Goal: Task Accomplishment & Management: Manage account settings

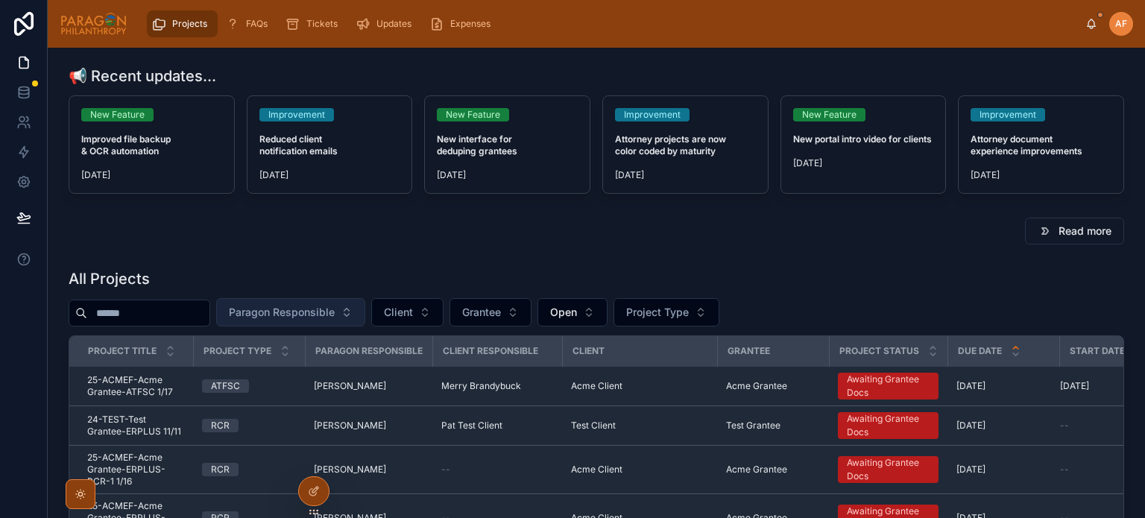
click at [365, 312] on button "Paragon Responsible" at bounding box center [290, 312] width 149 height 28
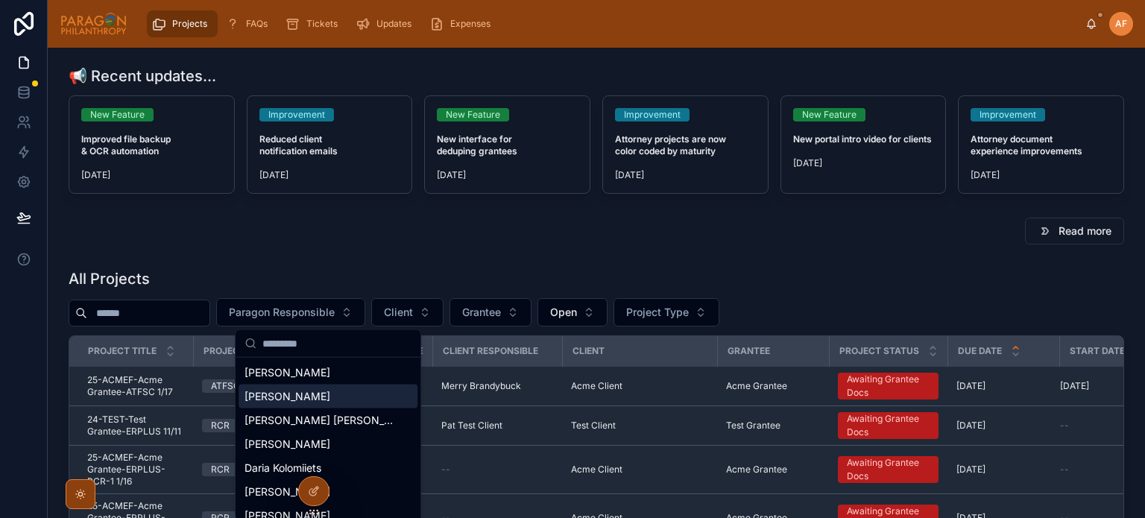
click at [292, 391] on span "[PERSON_NAME]" at bounding box center [288, 396] width 86 height 15
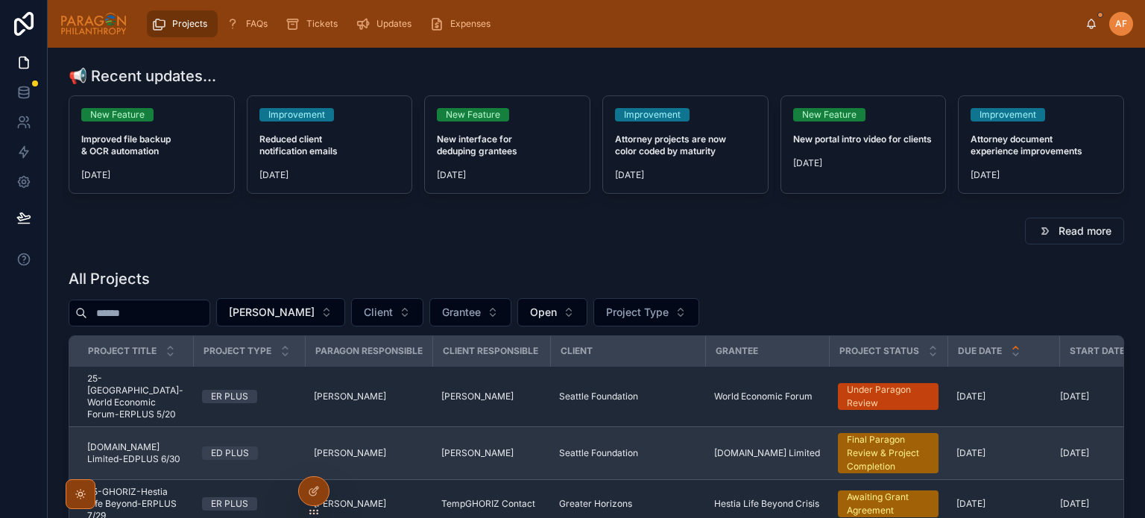
click at [182, 441] on span "[DOMAIN_NAME] Limited-EDPLUS 6/30" at bounding box center [135, 453] width 97 height 24
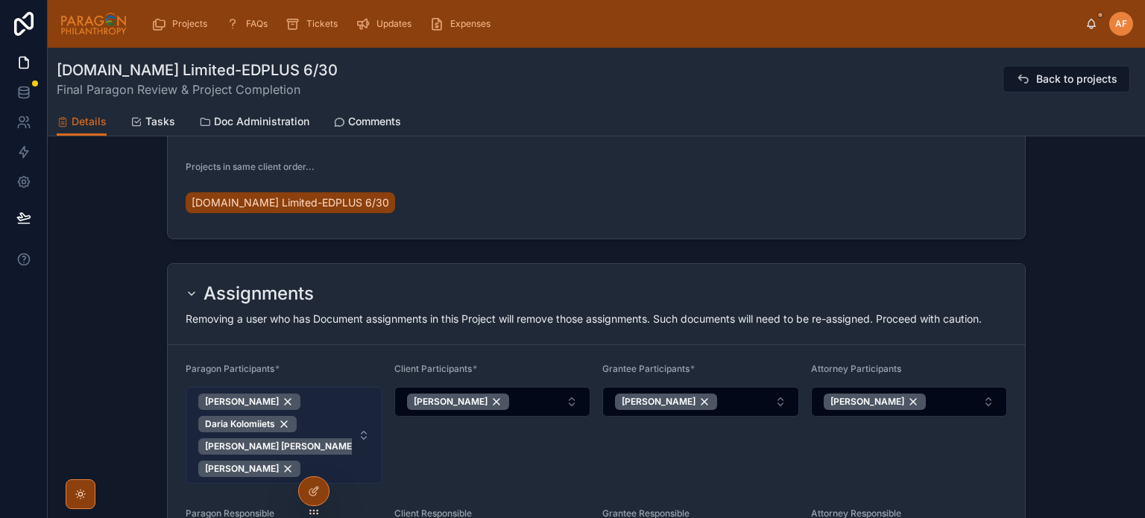
scroll to position [895, 0]
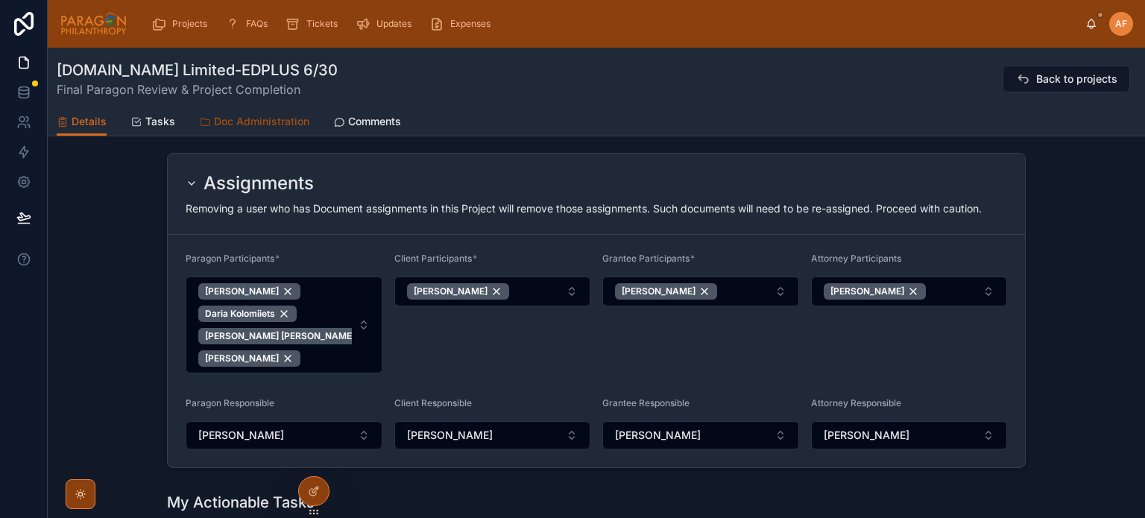
click at [280, 115] on span "Doc Administration" at bounding box center [261, 121] width 95 height 15
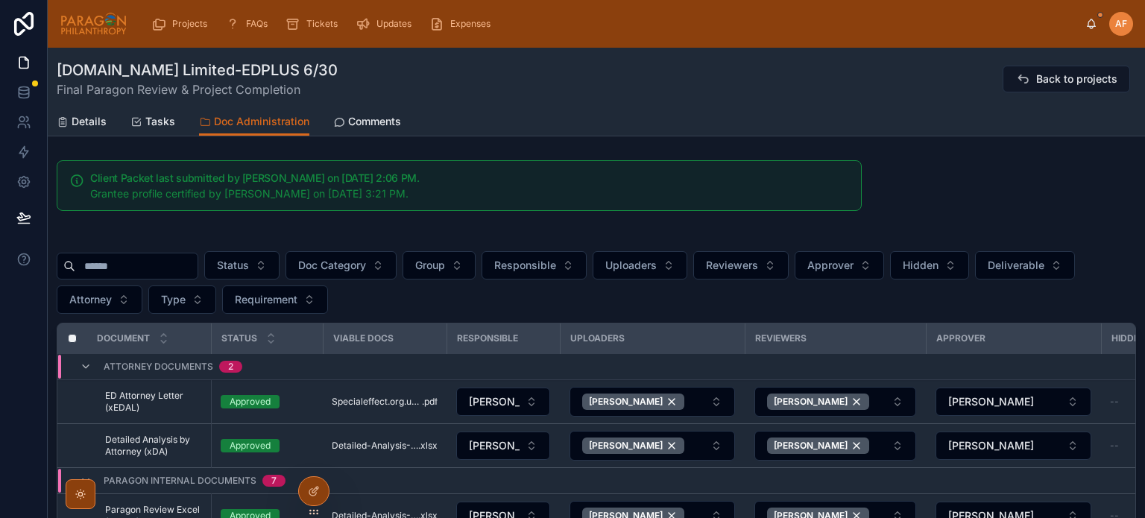
click at [139, 267] on input "text" at bounding box center [136, 266] width 122 height 21
type input "******"
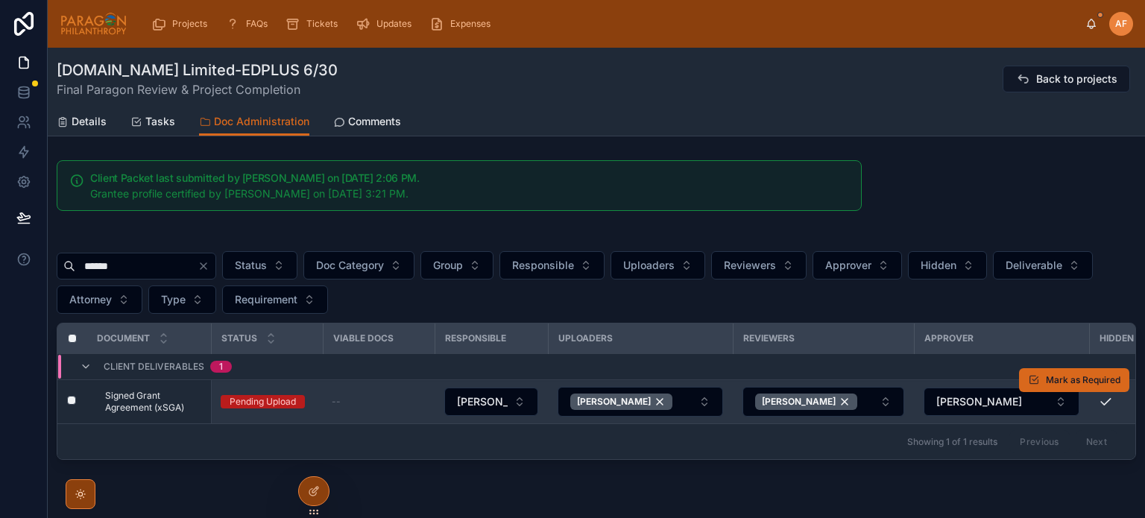
click at [183, 403] on span "Signed Grant Agreement (xSGA)" at bounding box center [153, 402] width 97 height 24
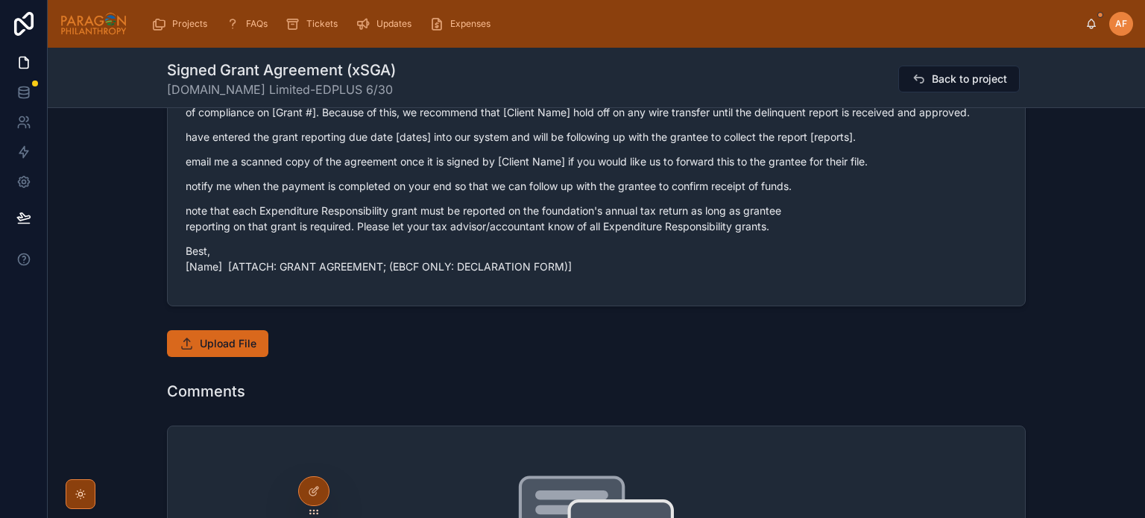
scroll to position [1193, 0]
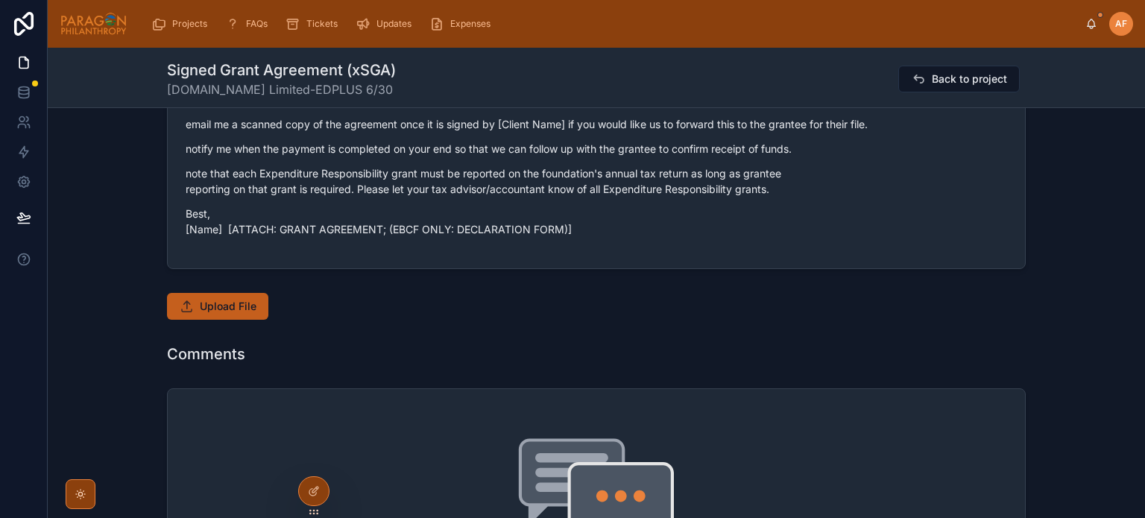
click at [239, 312] on span "Upload File" at bounding box center [228, 306] width 57 height 15
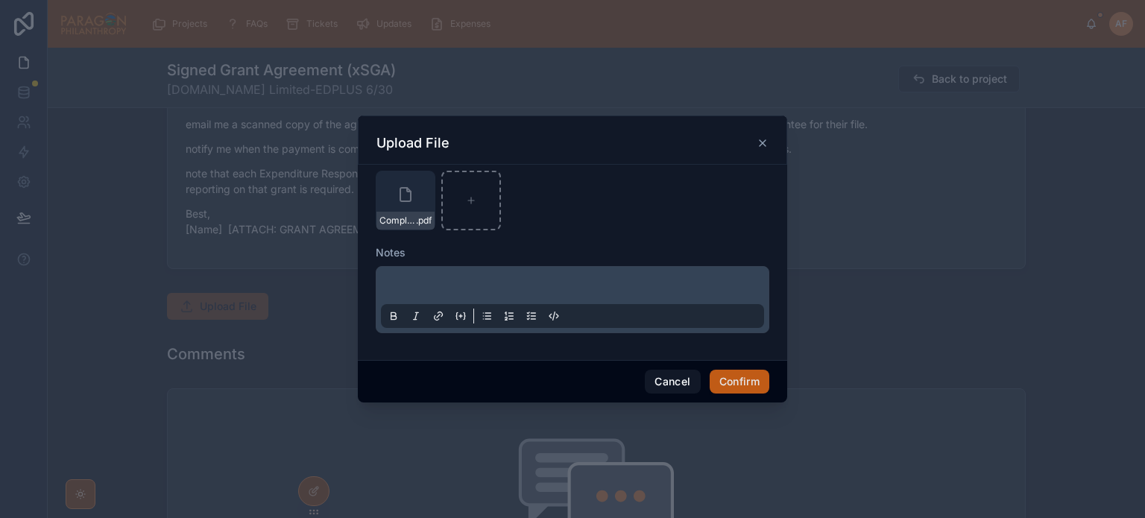
click at [746, 388] on button "Confirm" at bounding box center [740, 382] width 60 height 24
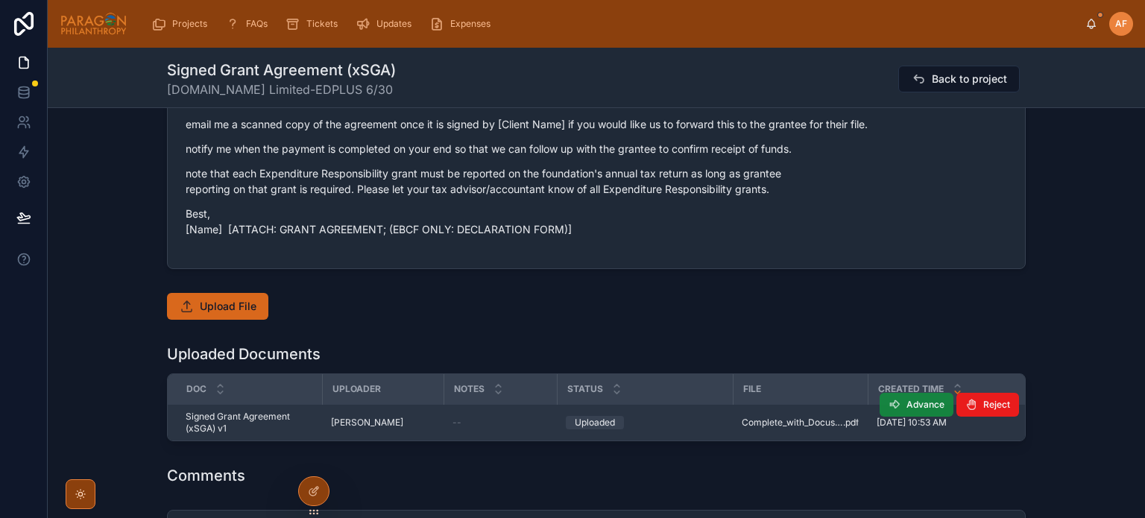
click at [891, 405] on icon at bounding box center [895, 405] width 12 height 12
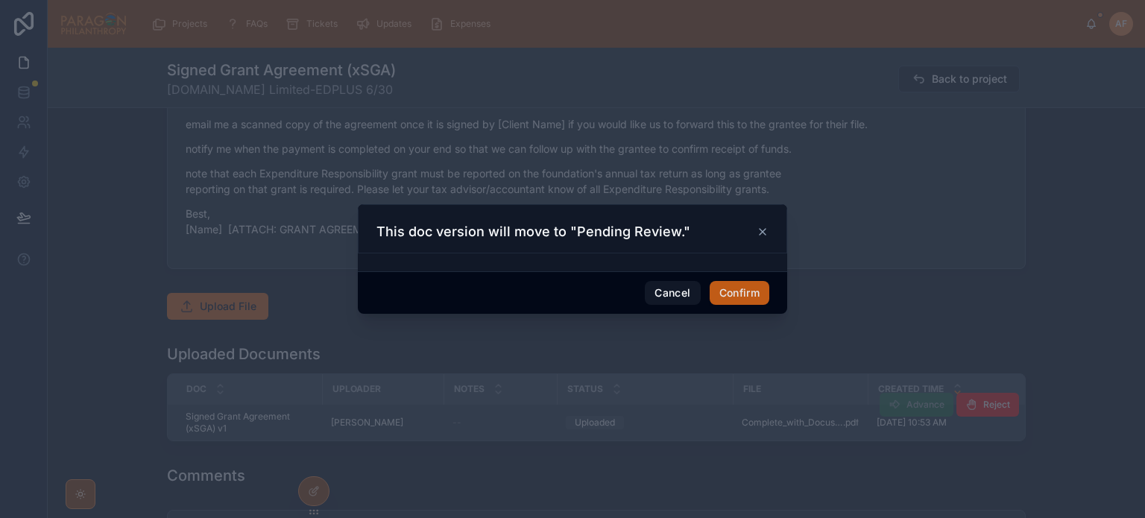
click at [739, 294] on button "Confirm" at bounding box center [740, 293] width 60 height 24
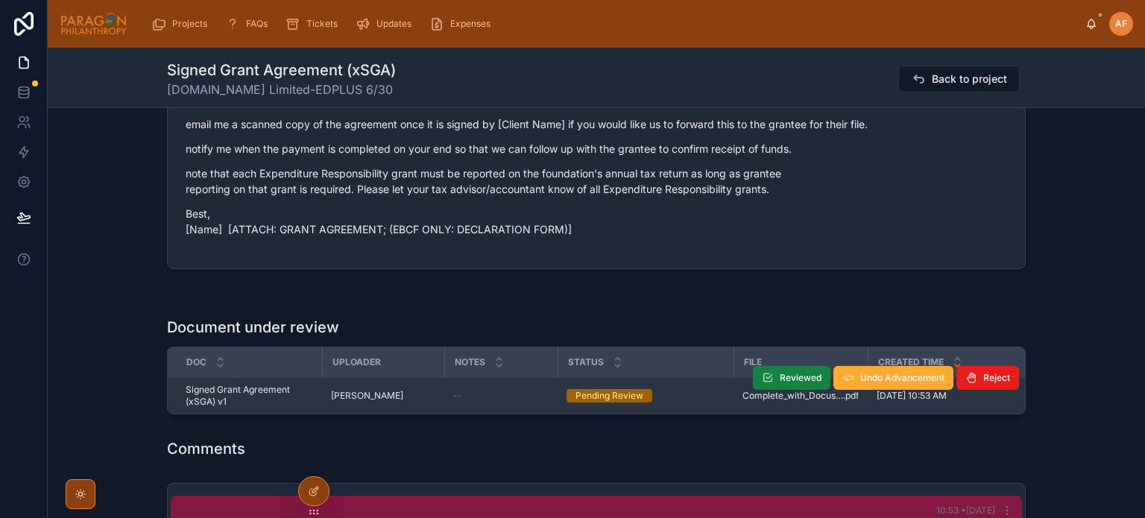
click at [772, 375] on button "Reviewed" at bounding box center [792, 378] width 78 height 24
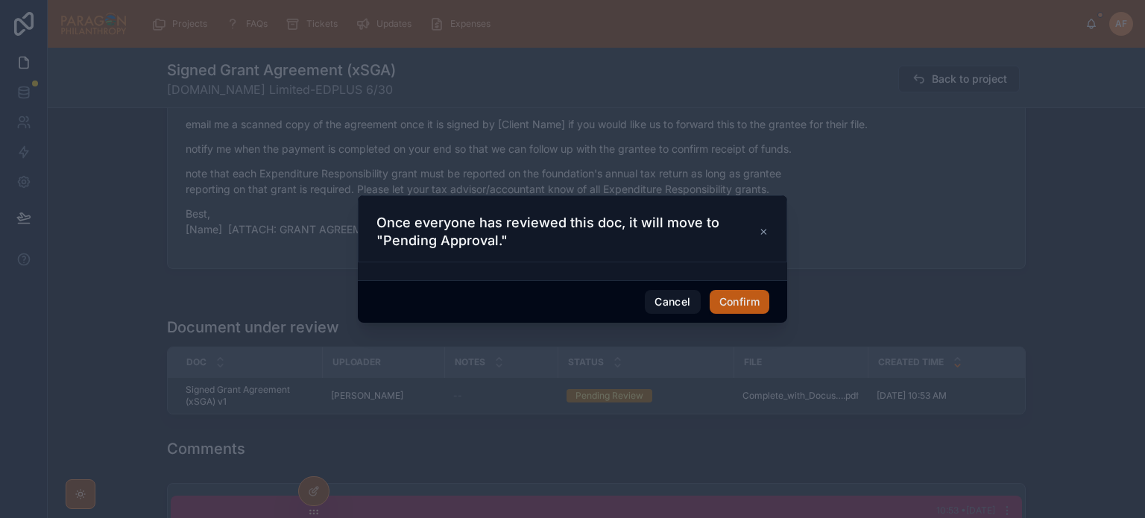
click at [748, 301] on button "Confirm" at bounding box center [740, 302] width 60 height 24
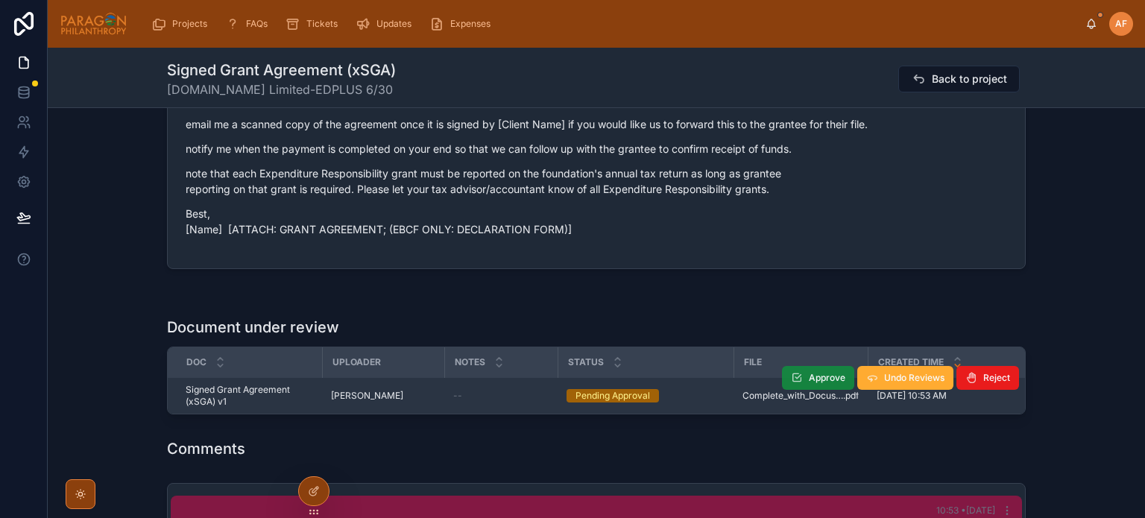
click at [816, 372] on span "Approve" at bounding box center [827, 378] width 37 height 12
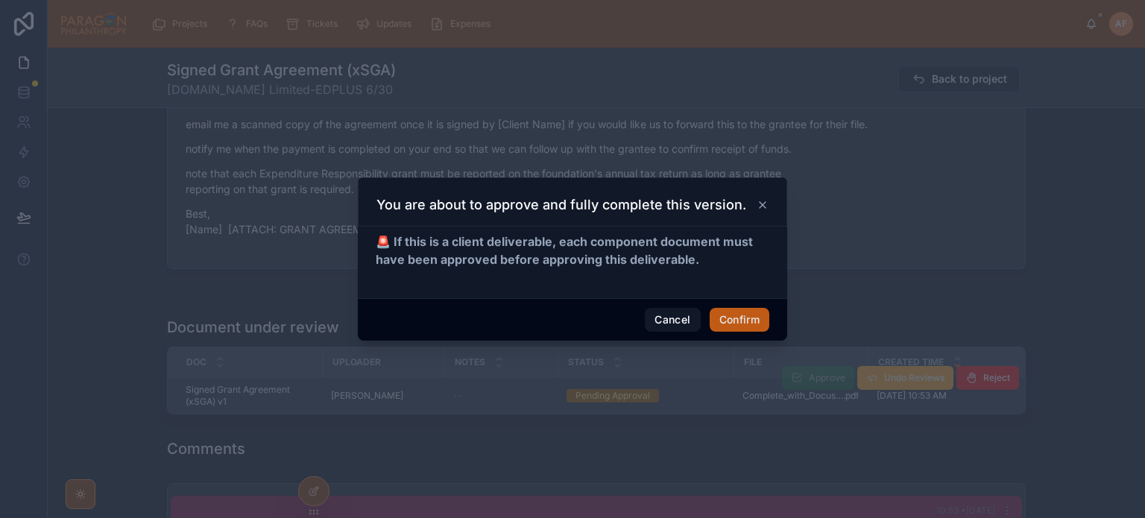
click at [764, 321] on button "Confirm" at bounding box center [740, 320] width 60 height 24
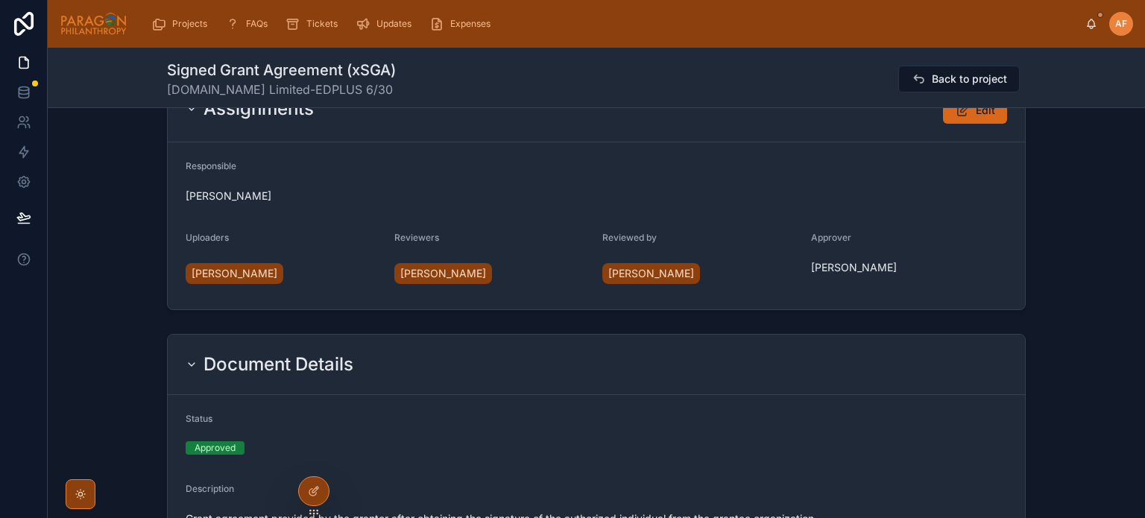
scroll to position [0, 0]
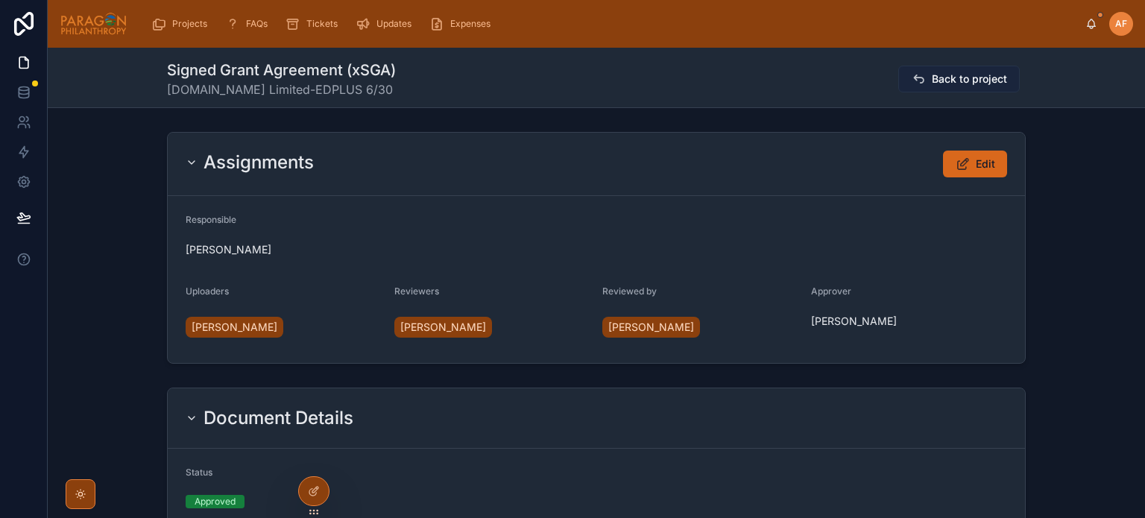
click at [956, 66] on button "Back to project" at bounding box center [959, 79] width 122 height 27
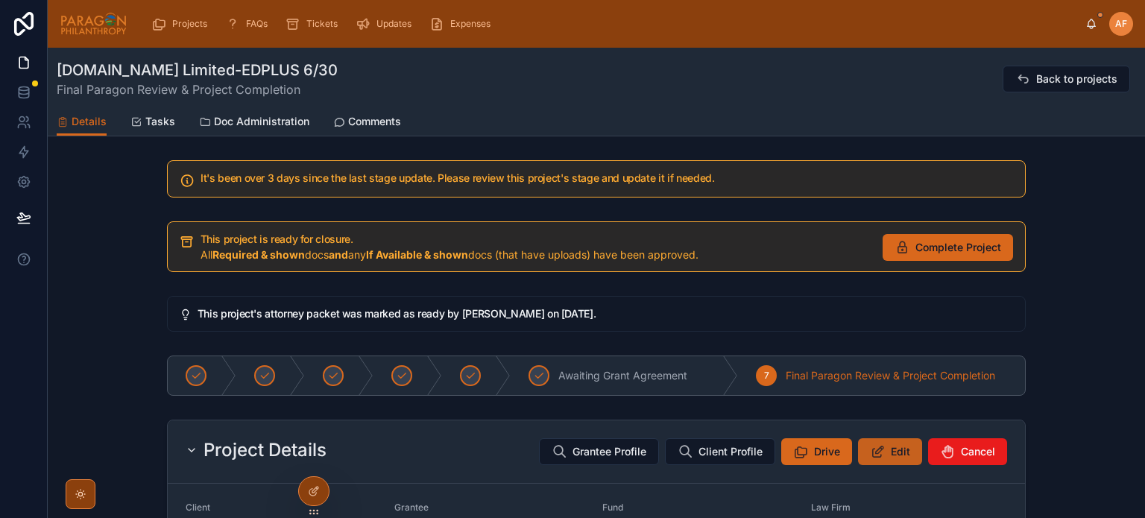
click at [891, 452] on span "Edit" at bounding box center [900, 451] width 19 height 15
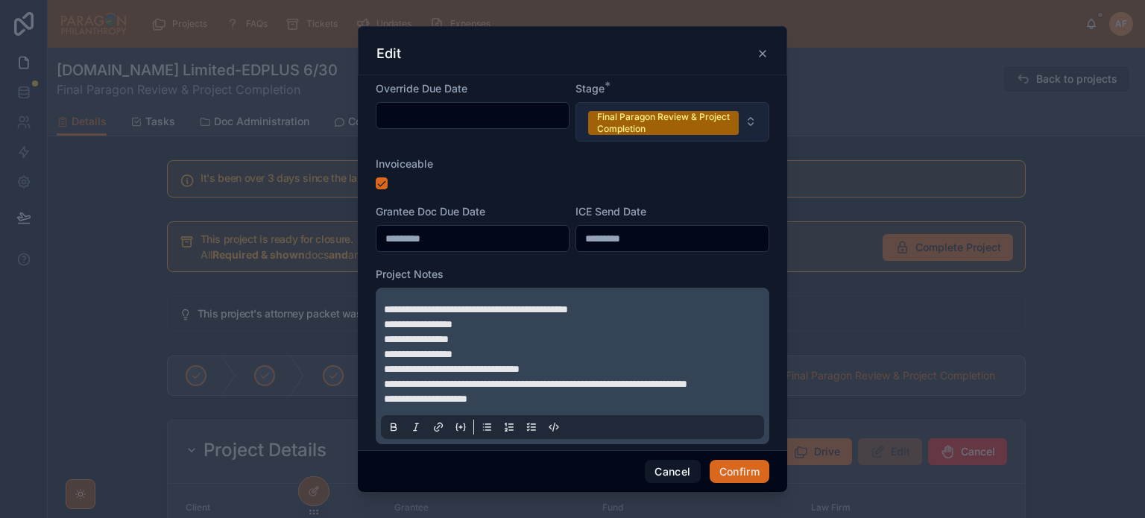
click at [713, 116] on div "Final Paragon Review & Project Completion" at bounding box center [663, 123] width 133 height 24
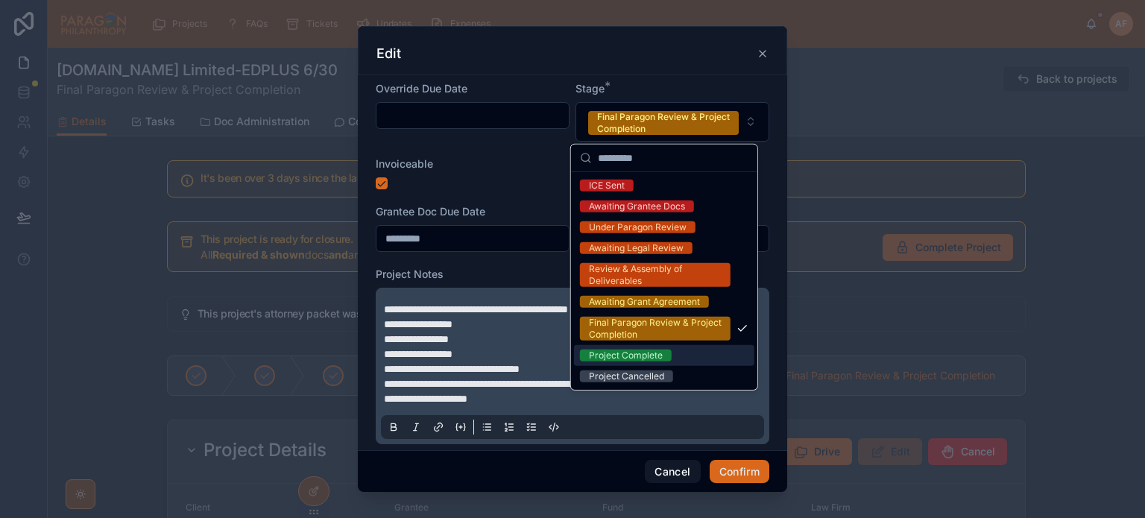
click at [638, 363] on div "Project Complete" at bounding box center [664, 355] width 180 height 21
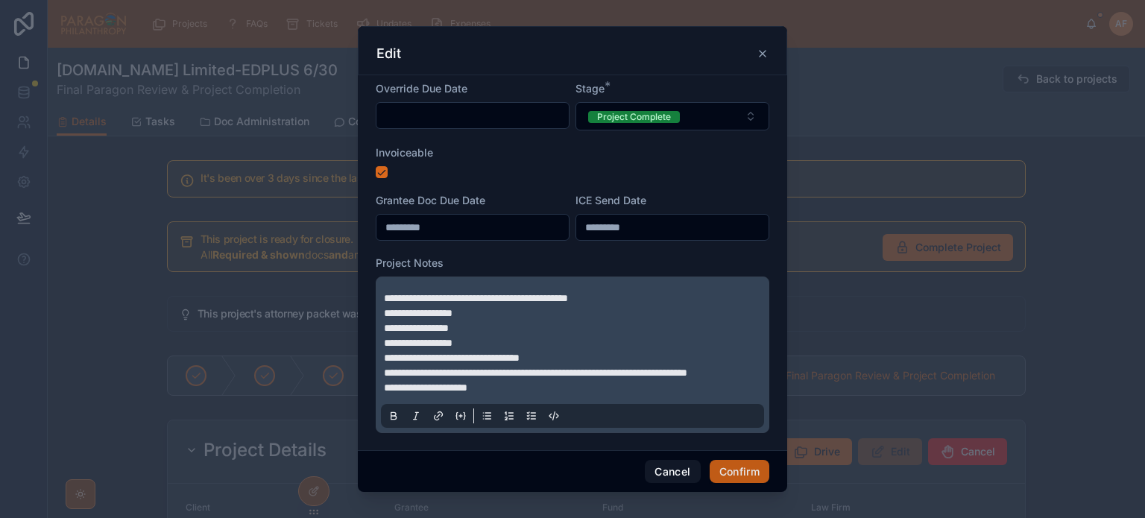
click at [731, 464] on button "Confirm" at bounding box center [740, 472] width 60 height 24
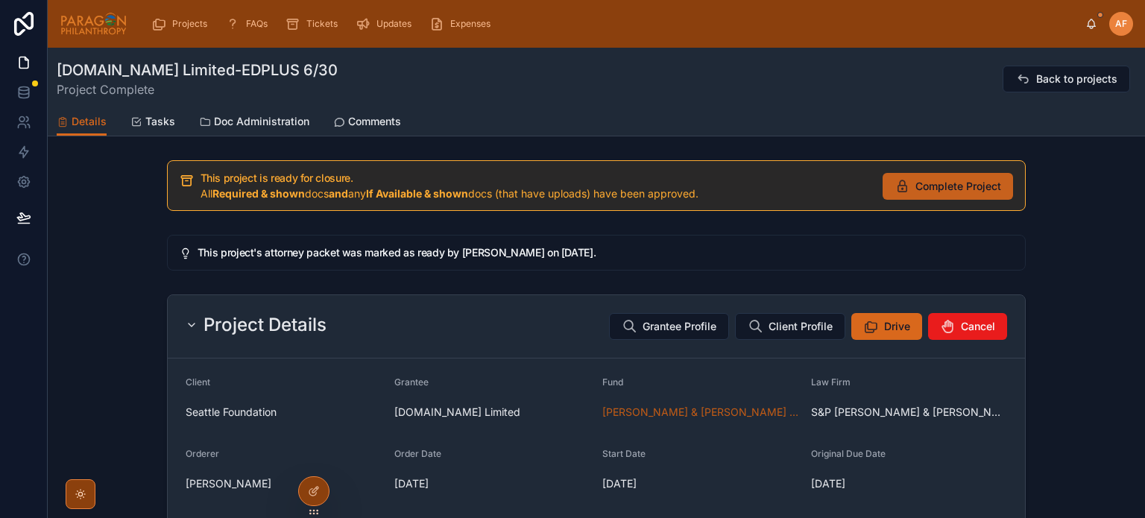
click at [976, 187] on span "Complete Project" at bounding box center [958, 186] width 86 height 15
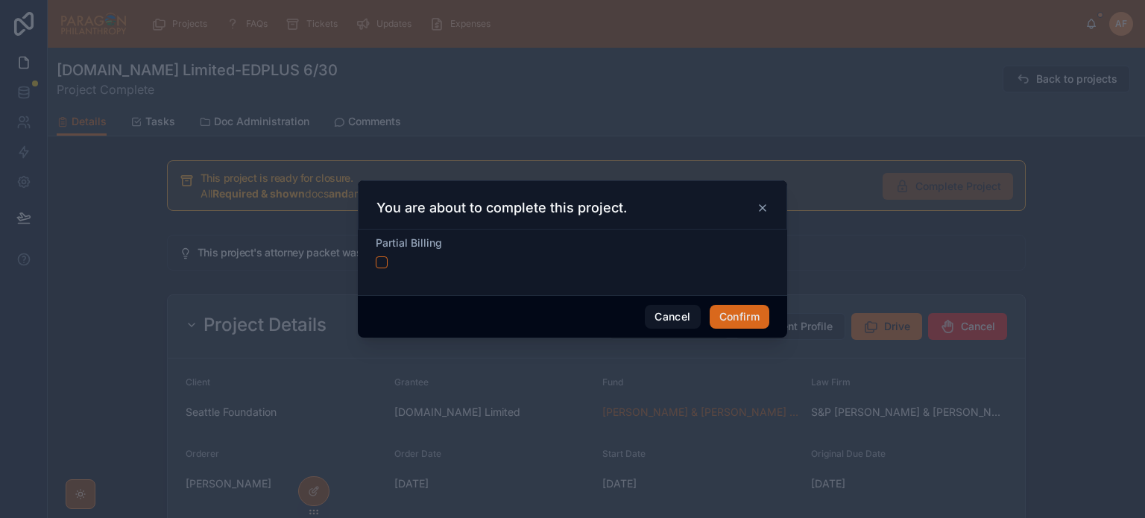
click at [707, 312] on div "Cancel Confirm" at bounding box center [572, 316] width 429 height 42
click at [725, 311] on button "Confirm" at bounding box center [740, 317] width 60 height 24
